Goal: Find specific page/section: Find specific page/section

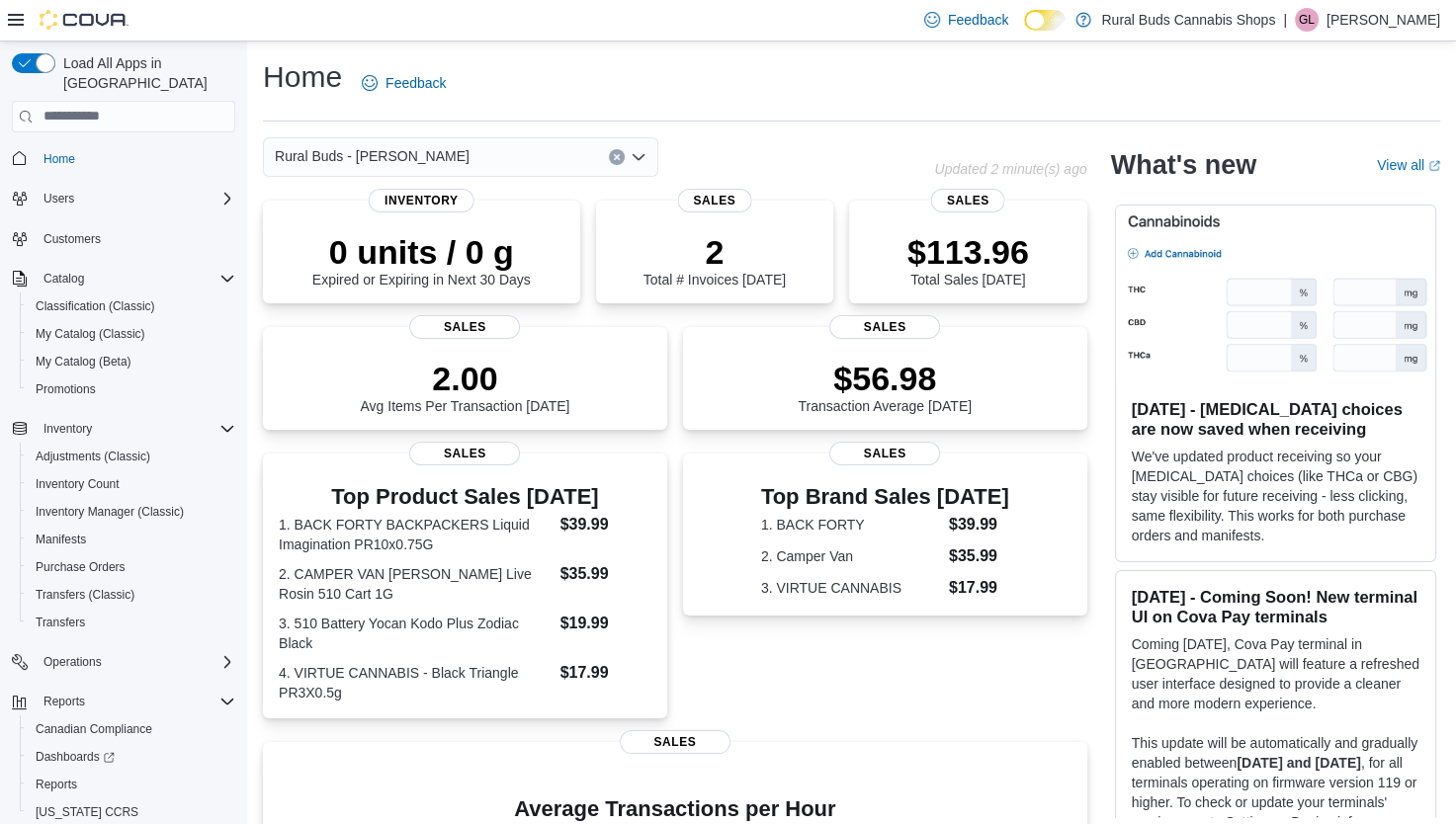
click at [726, 56] on div "Home Feedback Rural Buds - [PERSON_NAME] Updated 2 minute(s) ago 0 units / 0 g …" at bounding box center [851, 599] width 1208 height 1116
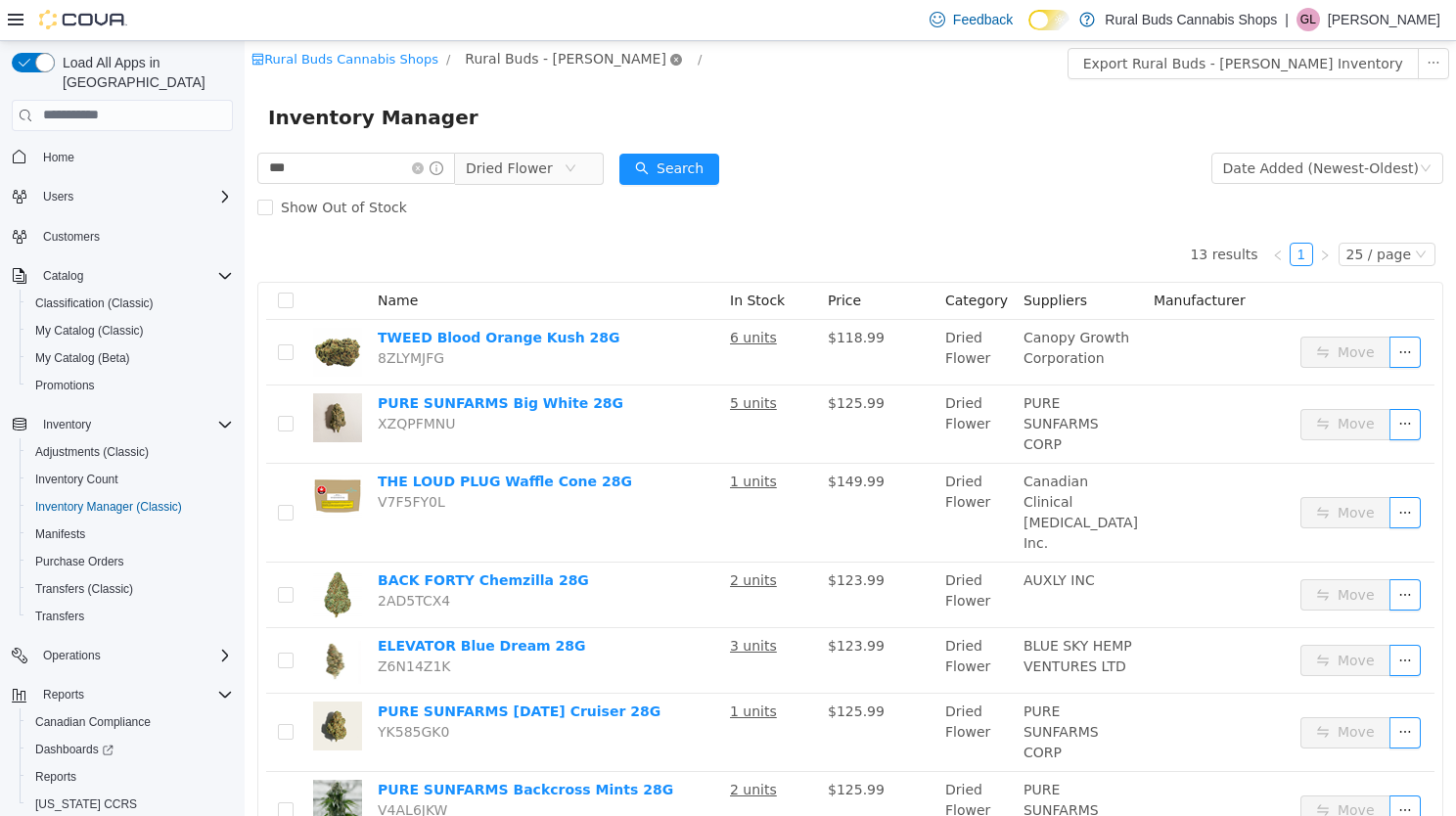
click at [671, 60] on icon "icon: close-circle" at bounding box center [677, 59] width 12 height 12
